Goal: Find specific page/section: Find specific page/section

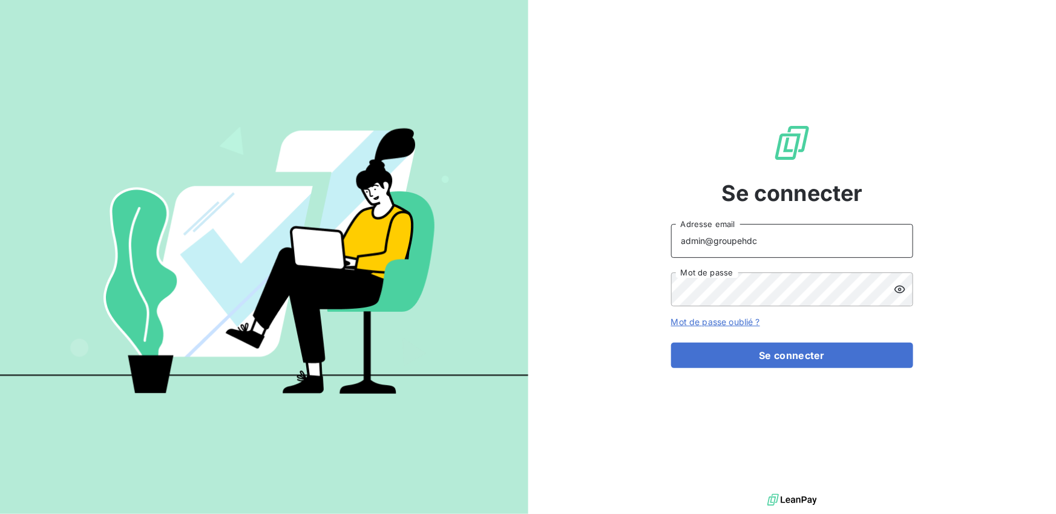
click at [780, 238] on input "admin@groupehdc" at bounding box center [792, 241] width 242 height 34
type input "admin@isolidarite"
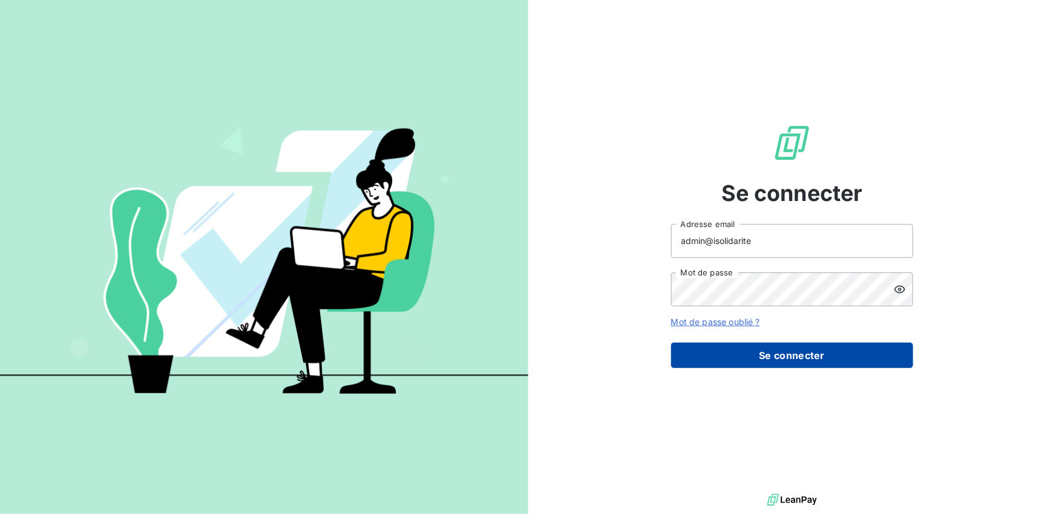
click at [774, 361] on button "Se connecter" at bounding box center [792, 355] width 242 height 25
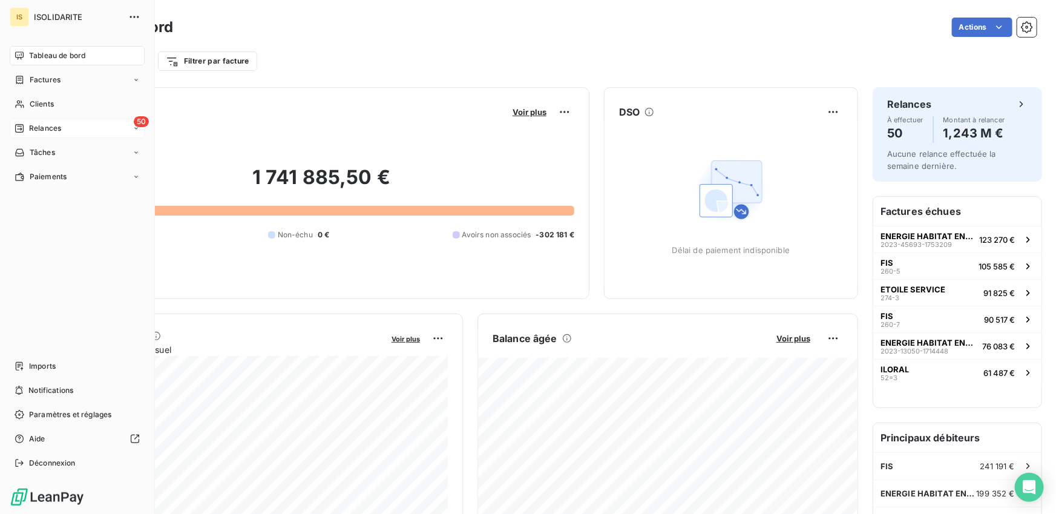
click at [37, 128] on span "Relances" at bounding box center [45, 128] width 32 height 11
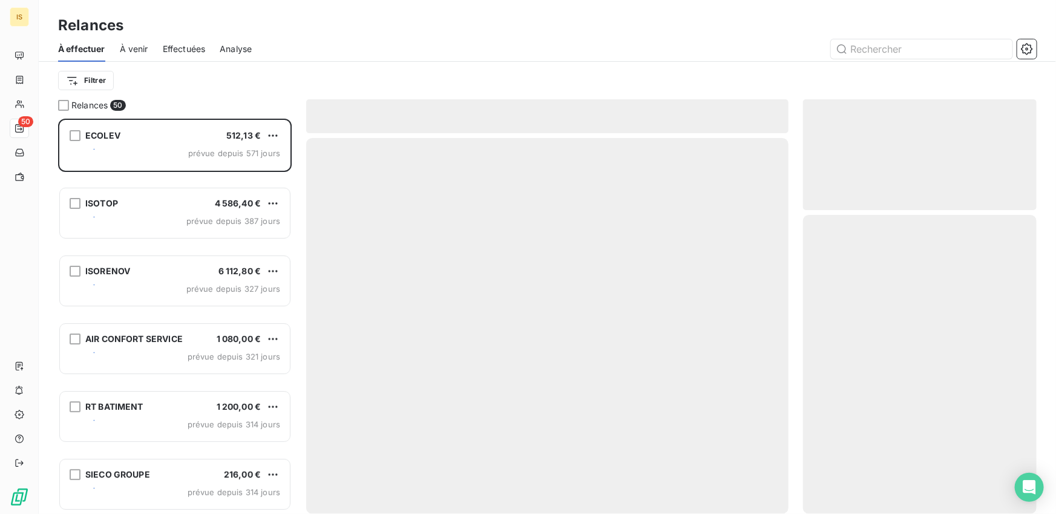
scroll to position [395, 234]
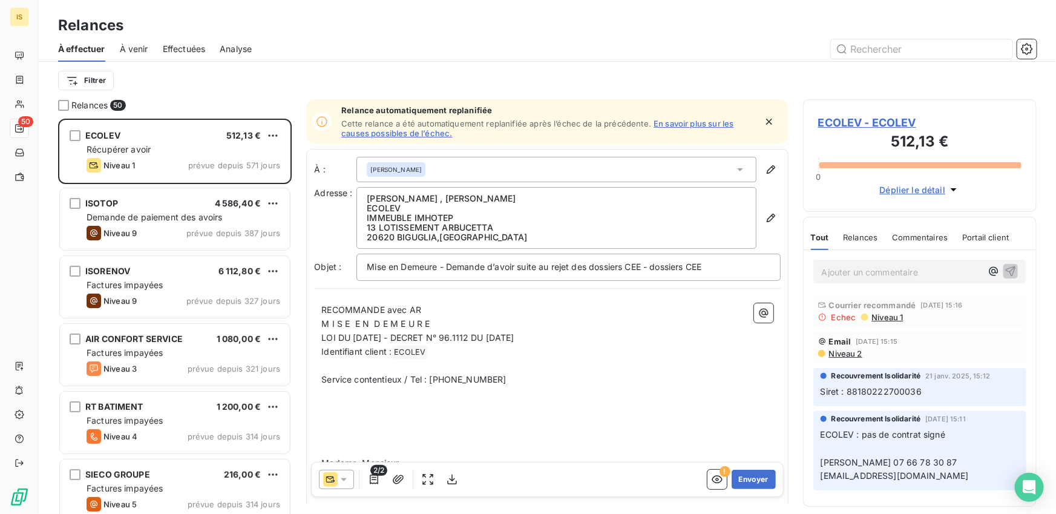
click at [186, 50] on span "Effectuées" at bounding box center [184, 49] width 43 height 12
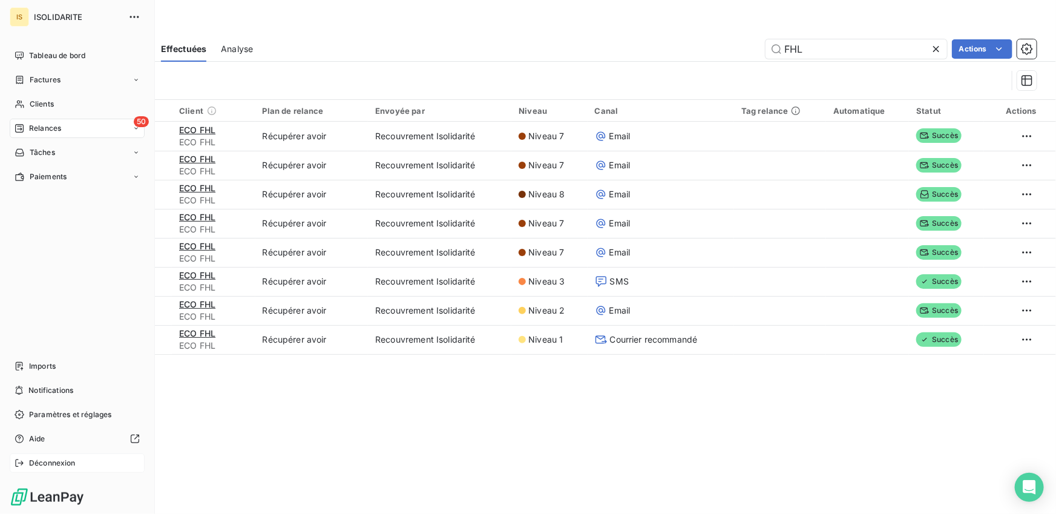
click at [20, 460] on icon at bounding box center [20, 463] width 10 height 10
